Goal: Use online tool/utility: Utilize a website feature to perform a specific function

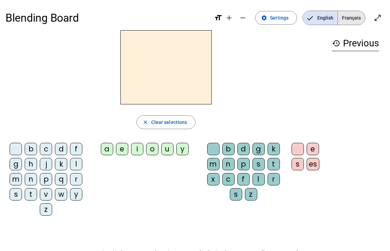
click at [346, 13] on span "Français" at bounding box center [351, 18] width 27 height 14
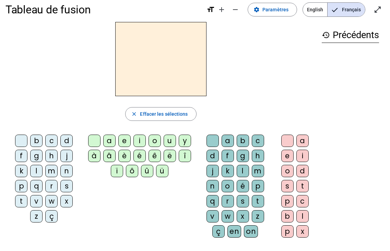
scroll to position [10, 0]
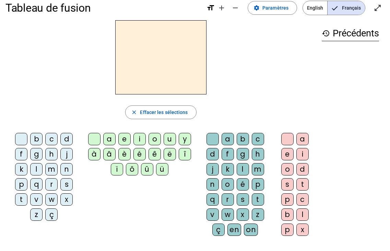
click at [35, 185] on div "q" at bounding box center [36, 184] width 12 height 12
click at [176, 138] on div "u" at bounding box center [170, 139] width 12 height 12
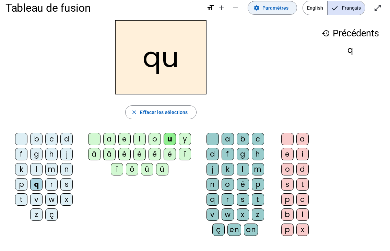
click at [278, 11] on span "Paramètres" at bounding box center [275, 8] width 26 height 8
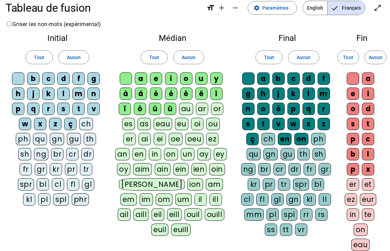
click at [44, 137] on div "qu" at bounding box center [40, 139] width 14 height 12
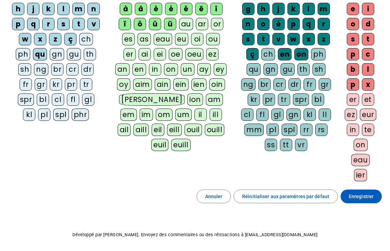
scroll to position [119, 0]
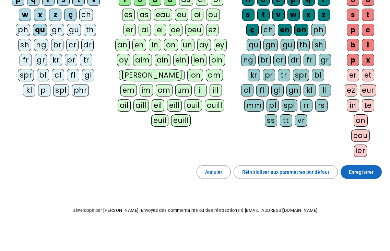
click at [347, 170] on span at bounding box center [361, 172] width 41 height 16
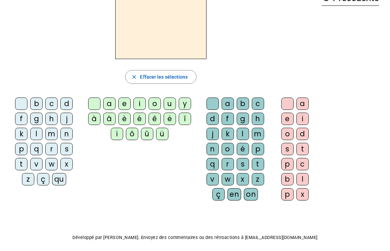
scroll to position [6, 0]
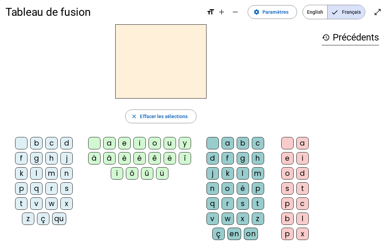
click at [61, 215] on div "qu" at bounding box center [59, 218] width 14 height 12
click at [146, 142] on div "i" at bounding box center [139, 143] width 12 height 12
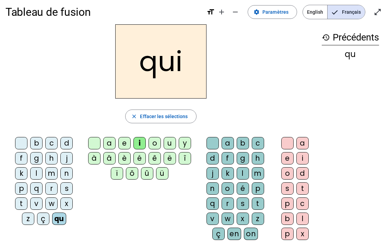
click at [65, 187] on div "s" at bounding box center [66, 188] width 12 height 12
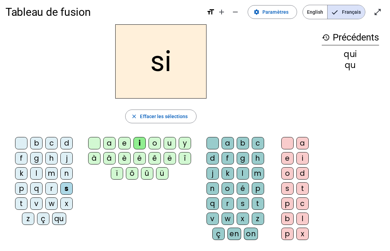
click at [60, 172] on div "n" at bounding box center [66, 173] width 12 height 12
click at [130, 144] on div "e" at bounding box center [124, 143] width 12 height 12
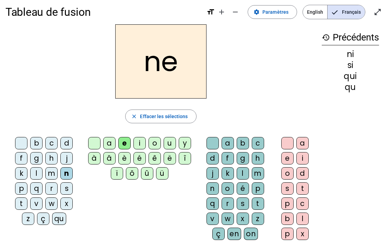
click at [63, 187] on div "s" at bounding box center [66, 188] width 12 height 12
click at [19, 203] on div "t" at bounding box center [21, 203] width 12 height 12
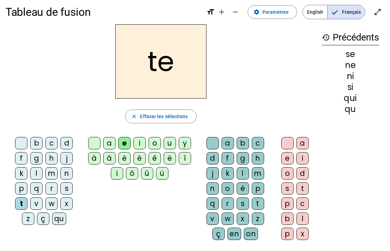
click at [63, 138] on div "d" at bounding box center [66, 143] width 12 height 12
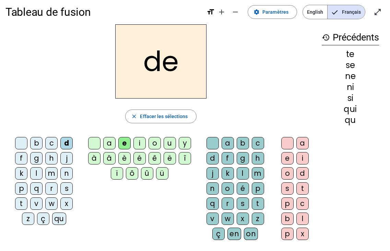
click at [176, 138] on div "u" at bounding box center [170, 143] width 12 height 12
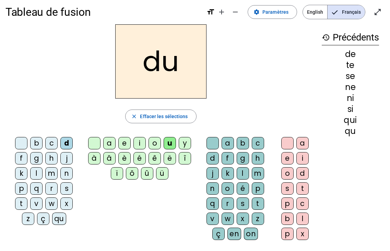
click at [65, 188] on div "s" at bounding box center [66, 188] width 12 height 12
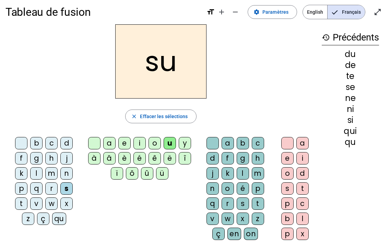
click at [36, 172] on div "l" at bounding box center [36, 173] width 12 height 12
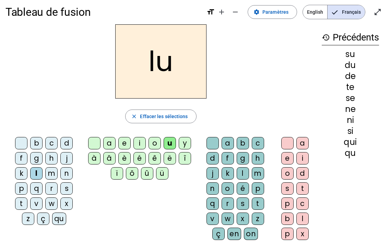
click at [20, 200] on div "t" at bounding box center [21, 203] width 12 height 12
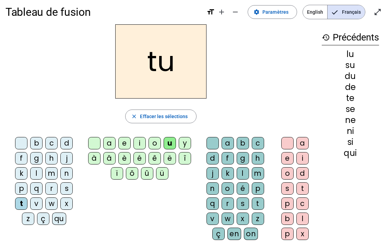
click at [116, 142] on div "a" at bounding box center [109, 143] width 12 height 12
click at [69, 189] on div "s" at bounding box center [66, 188] width 12 height 12
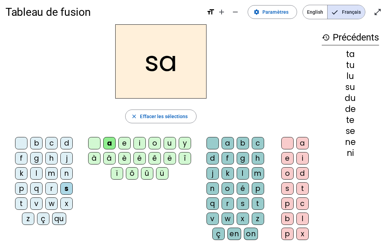
click at [55, 172] on div "m" at bounding box center [51, 173] width 12 height 12
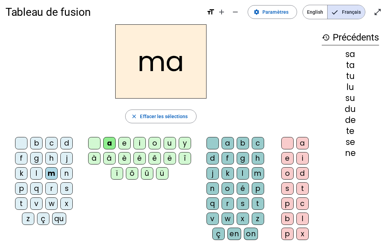
click at [128, 143] on div "e" at bounding box center [124, 143] width 12 height 12
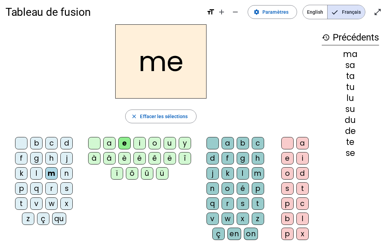
click at [70, 139] on div "d" at bounding box center [66, 143] width 12 height 12
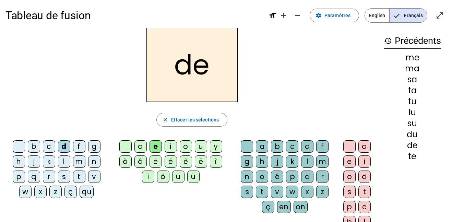
scroll to position [0, 0]
